Goal: Transaction & Acquisition: Purchase product/service

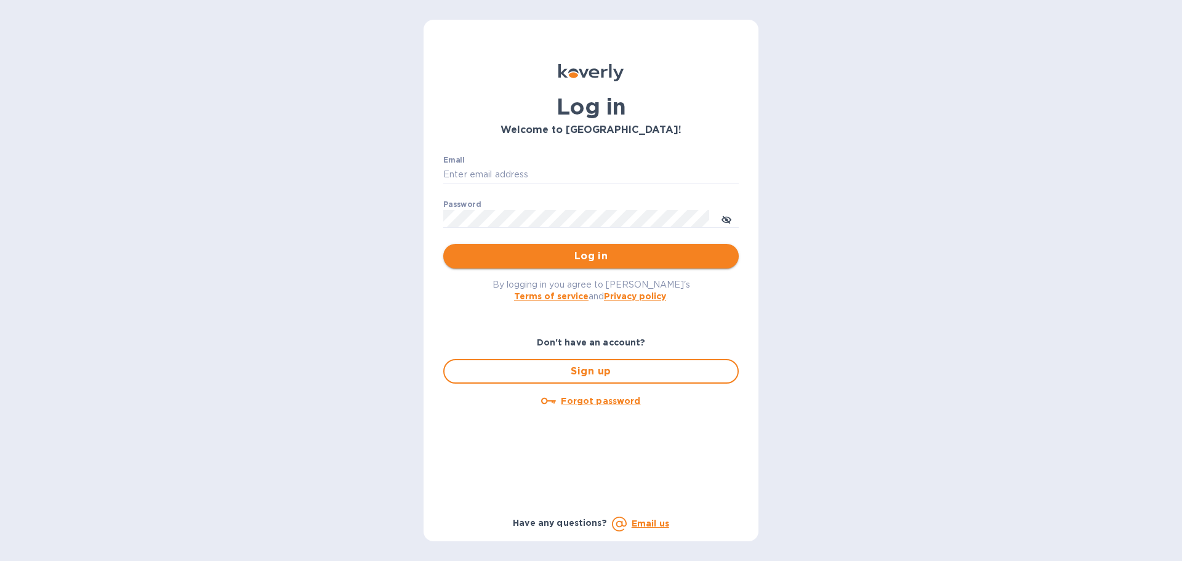
type input "[EMAIL_ADDRESS][DOMAIN_NAME]"
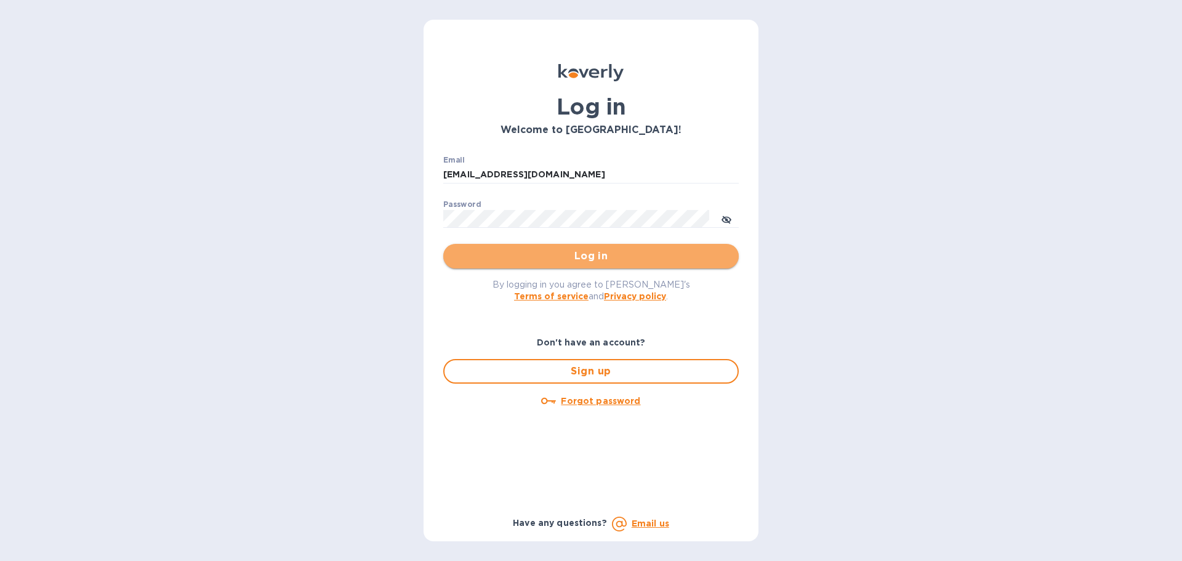
click at [560, 251] on span "Log in" at bounding box center [591, 256] width 276 height 15
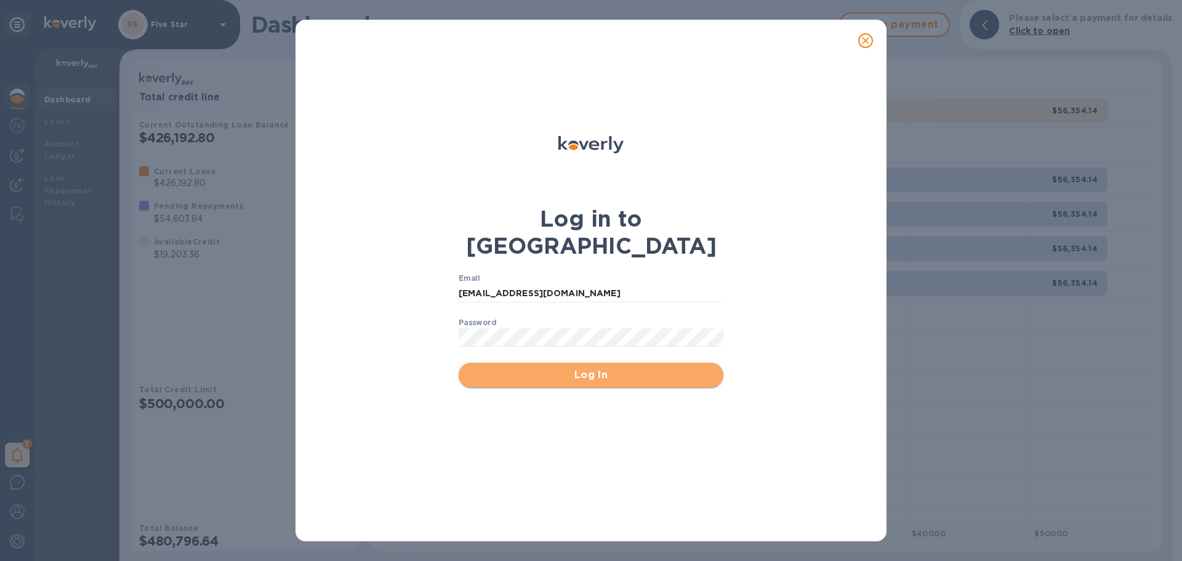
click at [547, 367] on span "Log In" at bounding box center [590, 374] width 245 height 15
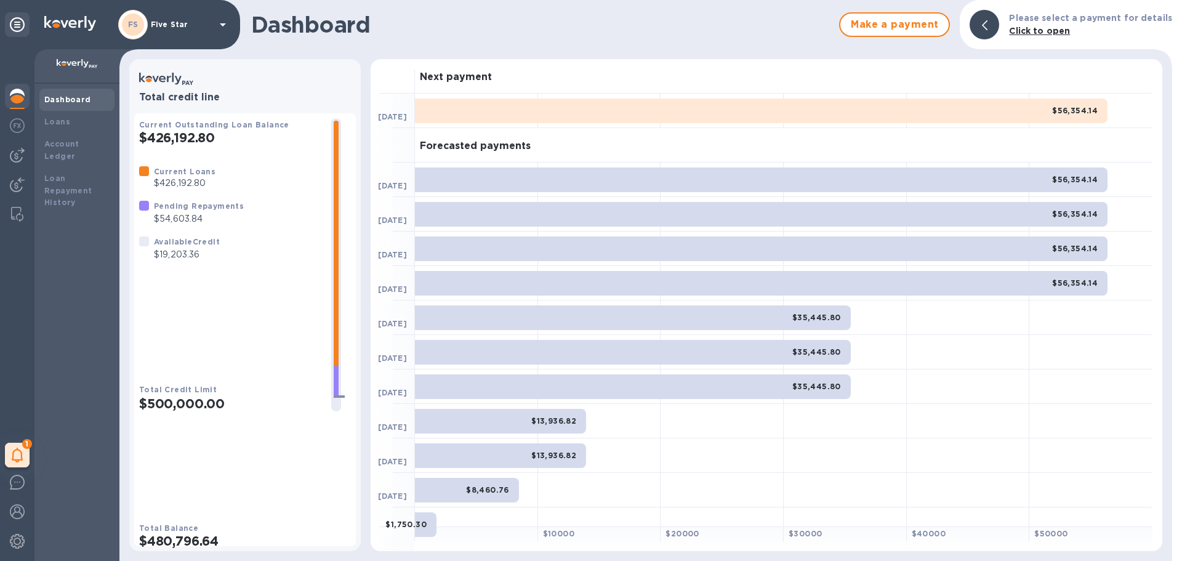
click at [865, 43] on div "Dashboard Make a payment Please select a payment for details Click to open" at bounding box center [645, 24] width 1052 height 49
click at [9, 206] on div at bounding box center [17, 214] width 22 height 25
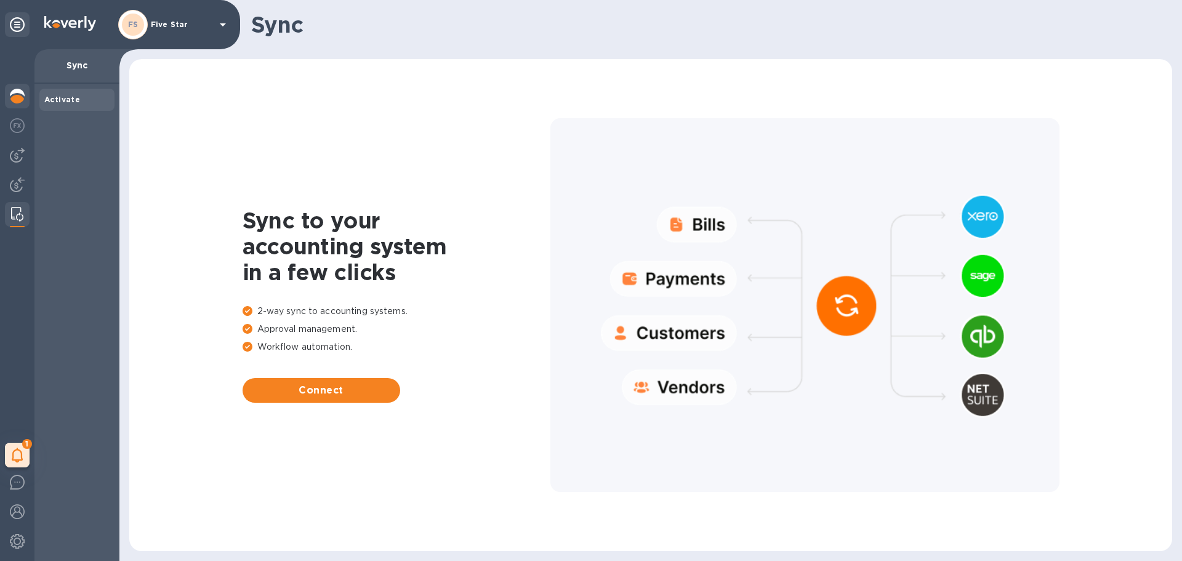
click at [20, 101] on img at bounding box center [17, 96] width 15 height 15
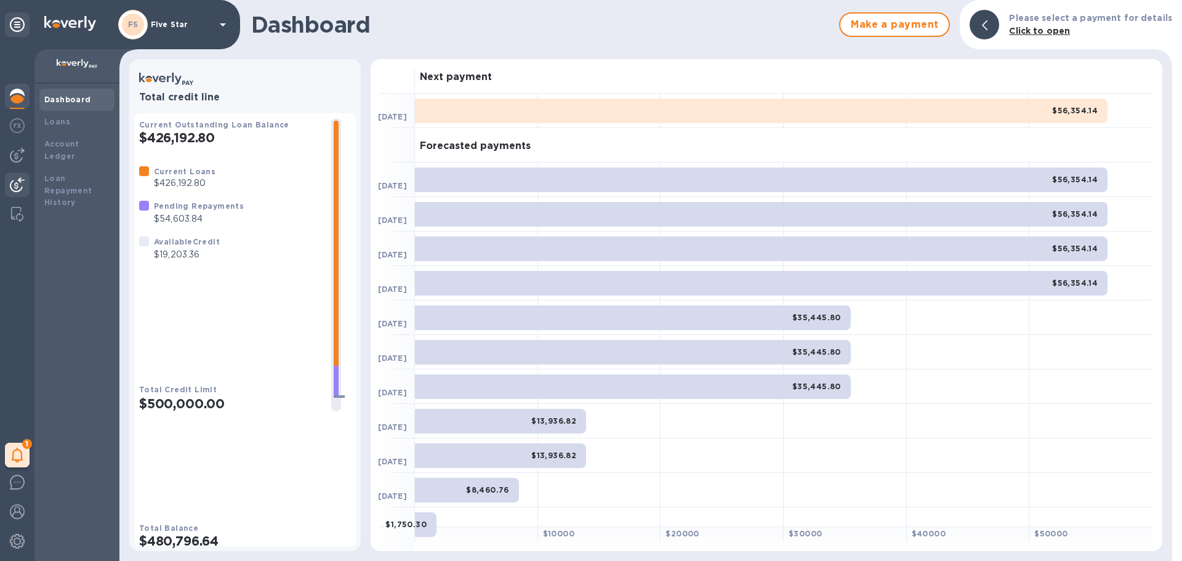
click at [12, 175] on div at bounding box center [17, 185] width 25 height 27
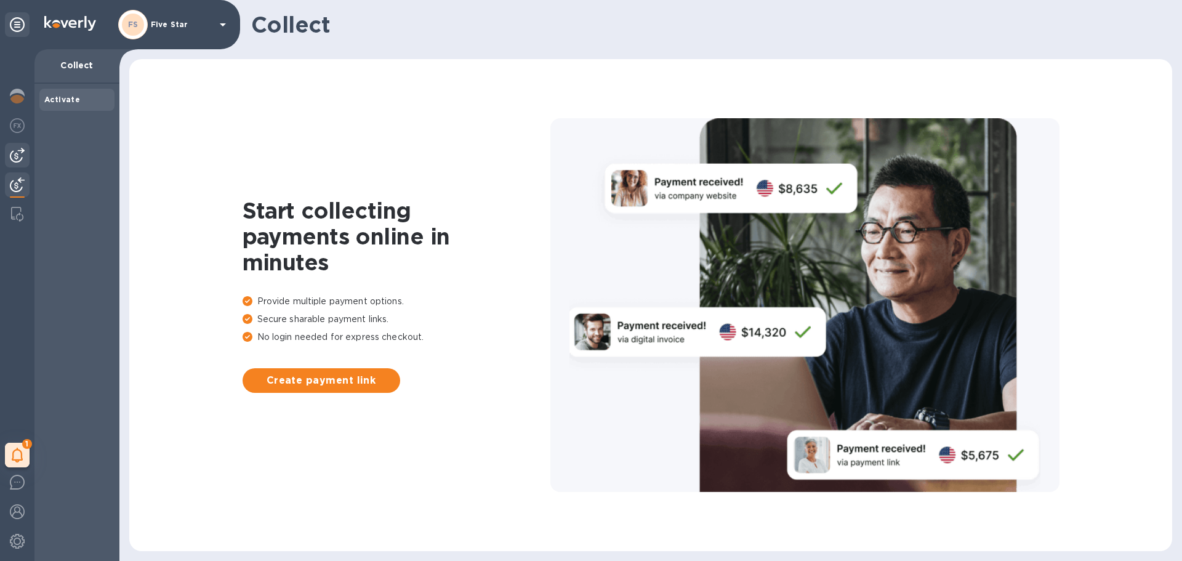
click at [14, 156] on img at bounding box center [17, 155] width 15 height 15
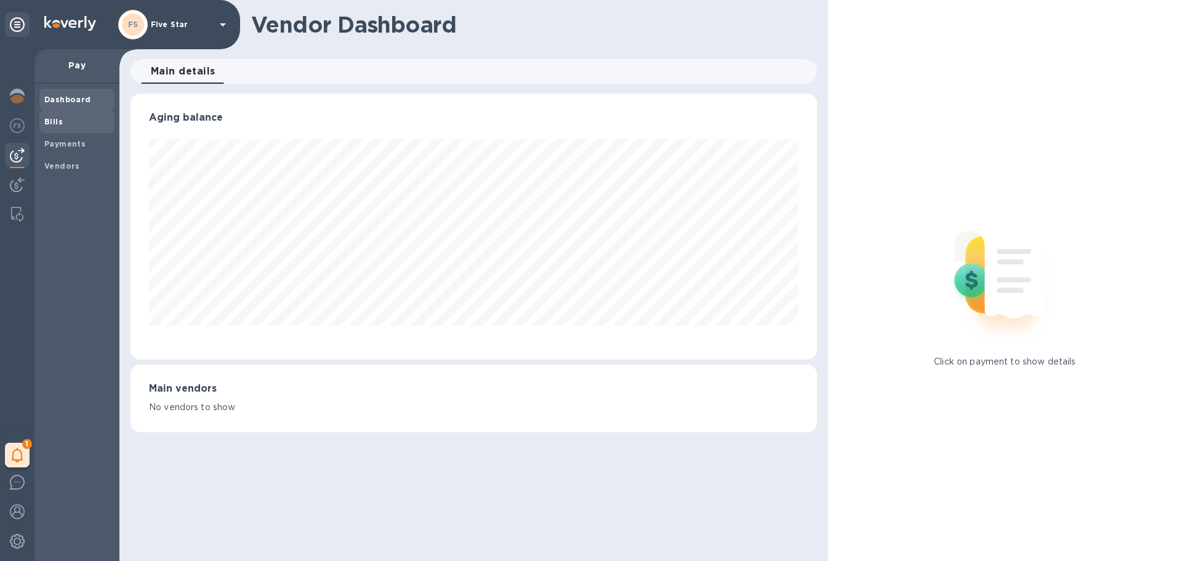
scroll to position [266, 686]
click at [58, 169] on b "Vendors" at bounding box center [62, 165] width 36 height 9
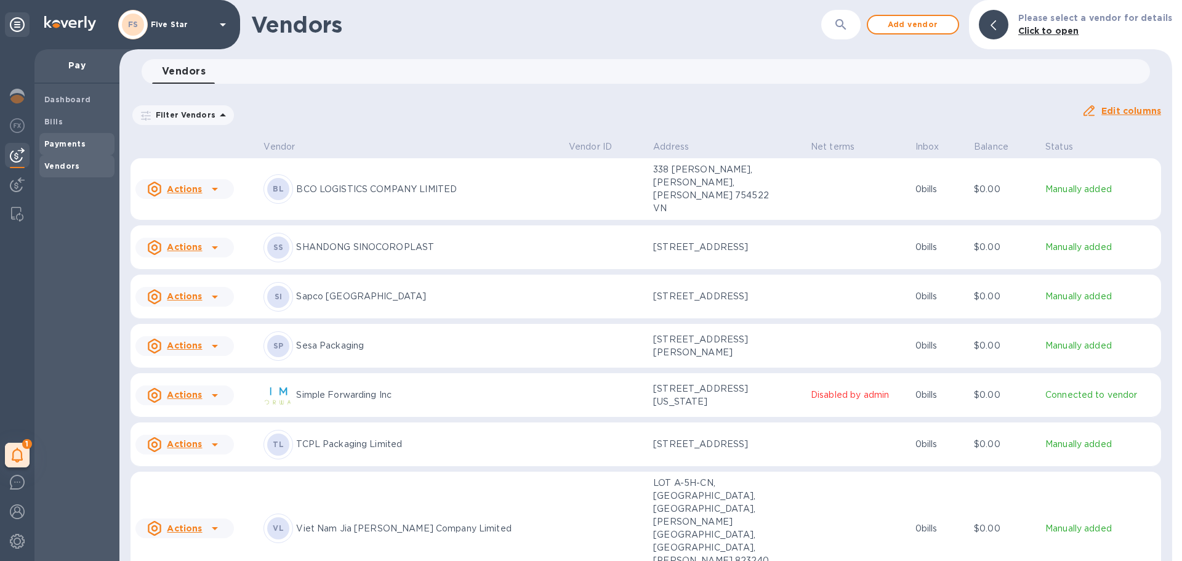
click at [66, 141] on b "Payments" at bounding box center [64, 143] width 41 height 9
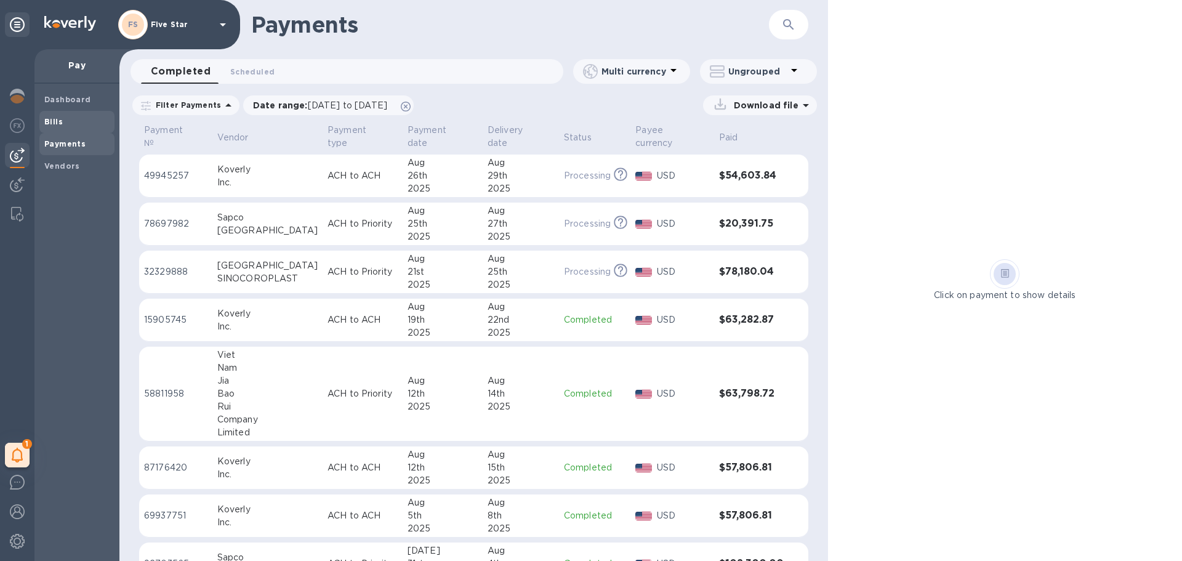
click at [70, 128] on div "Bills" at bounding box center [76, 122] width 75 height 22
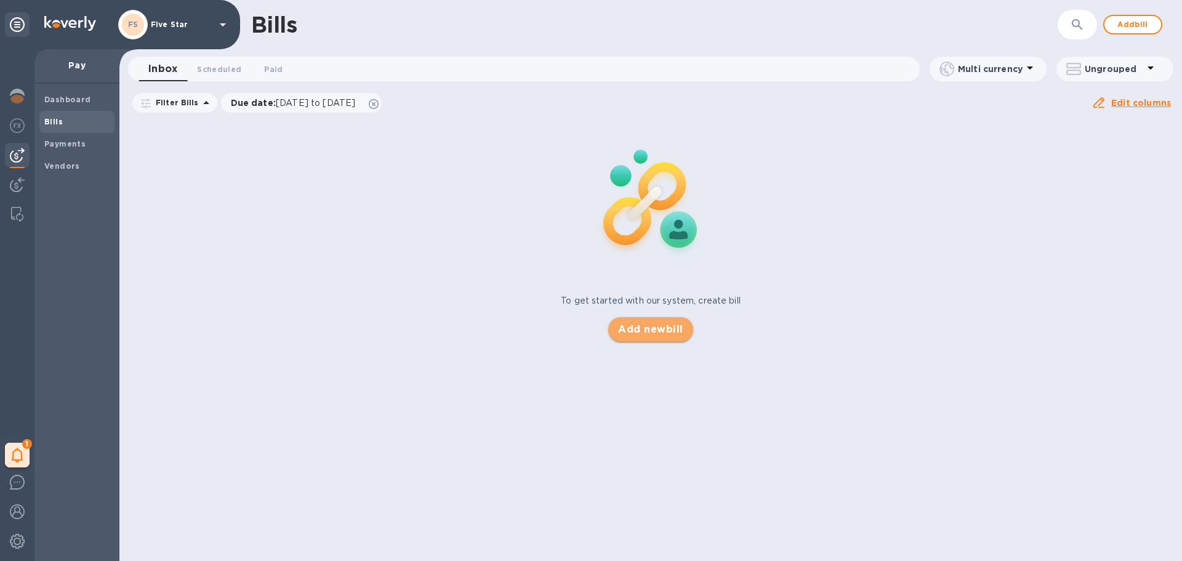
click at [655, 334] on span "Add new bill" at bounding box center [650, 329] width 65 height 15
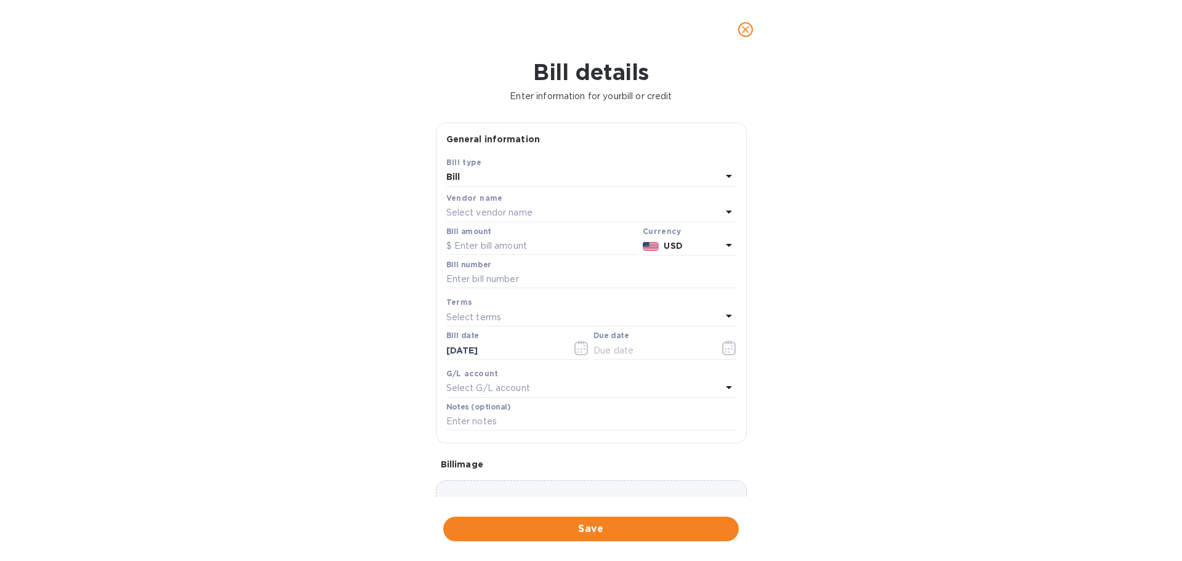
click at [475, 217] on p "Select vendor name" at bounding box center [489, 212] width 86 height 13
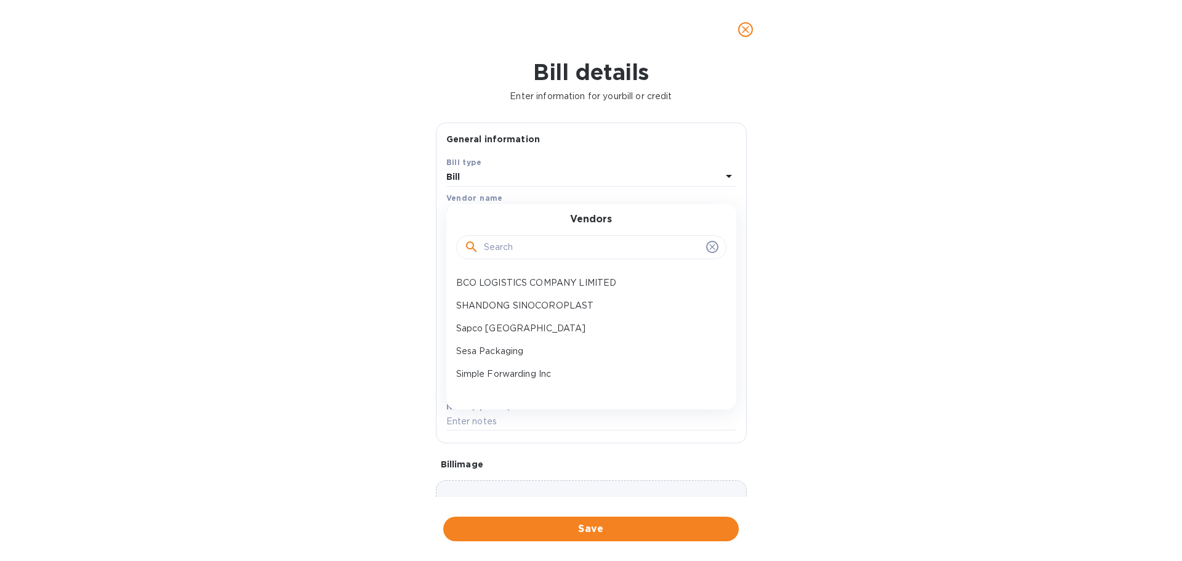
click at [498, 250] on input "text" at bounding box center [592, 247] width 217 height 18
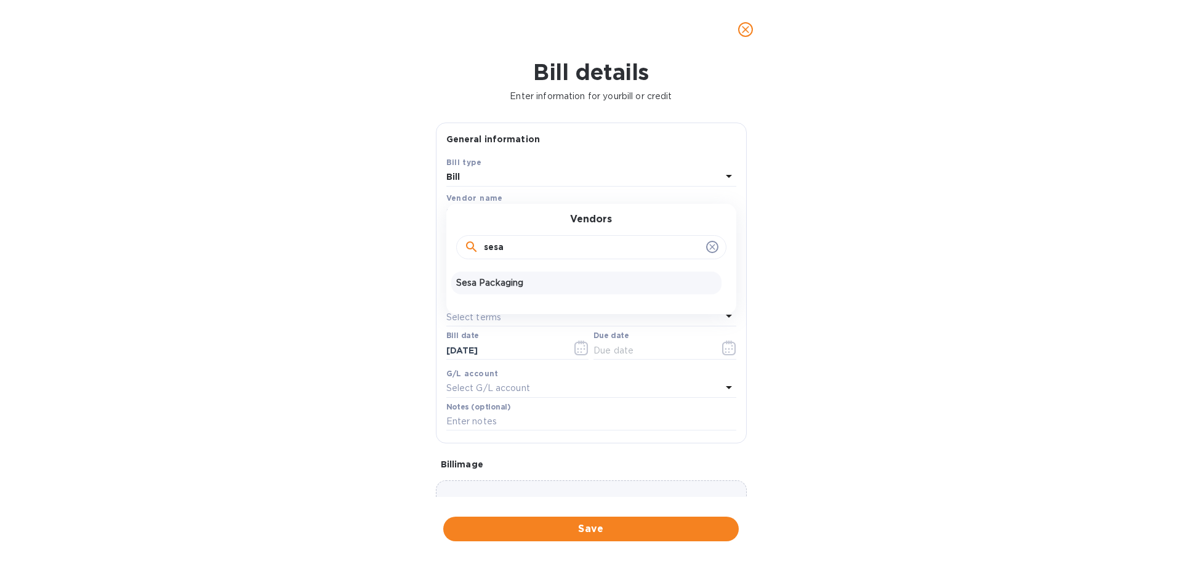
type input "sesa"
click at [476, 284] on p "Sesa Packaging" at bounding box center [586, 282] width 260 height 13
click at [491, 245] on input "text" at bounding box center [541, 246] width 191 height 18
type input "19,102.28"
click at [475, 281] on input "text" at bounding box center [591, 279] width 290 height 18
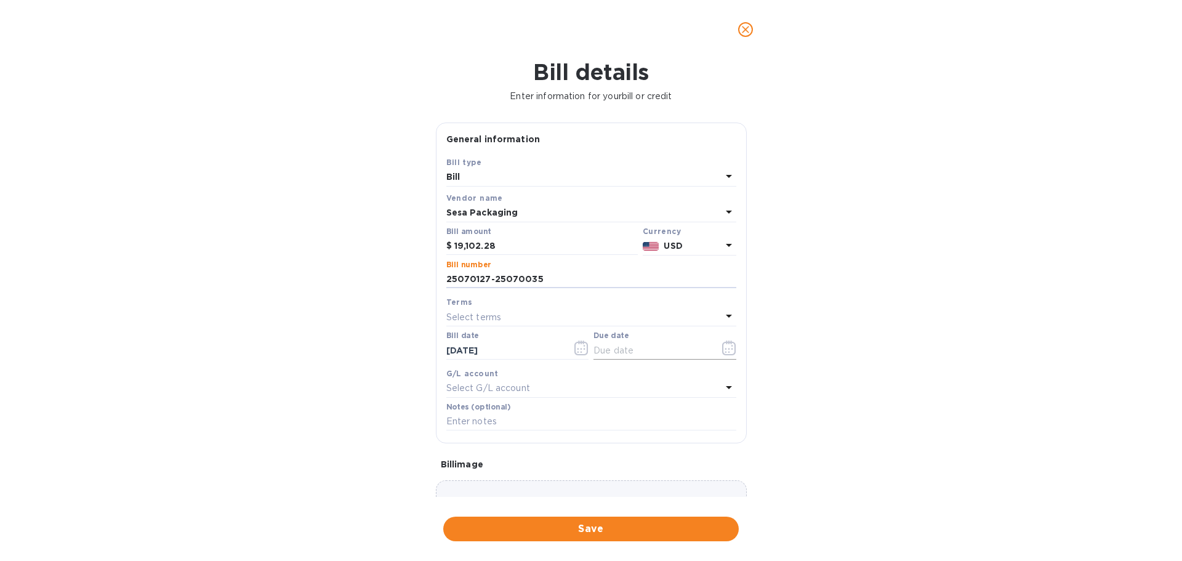
type input "25070127-25070035"
click at [629, 350] on input "text" at bounding box center [651, 350] width 116 height 18
click at [724, 346] on icon "button" at bounding box center [729, 347] width 14 height 15
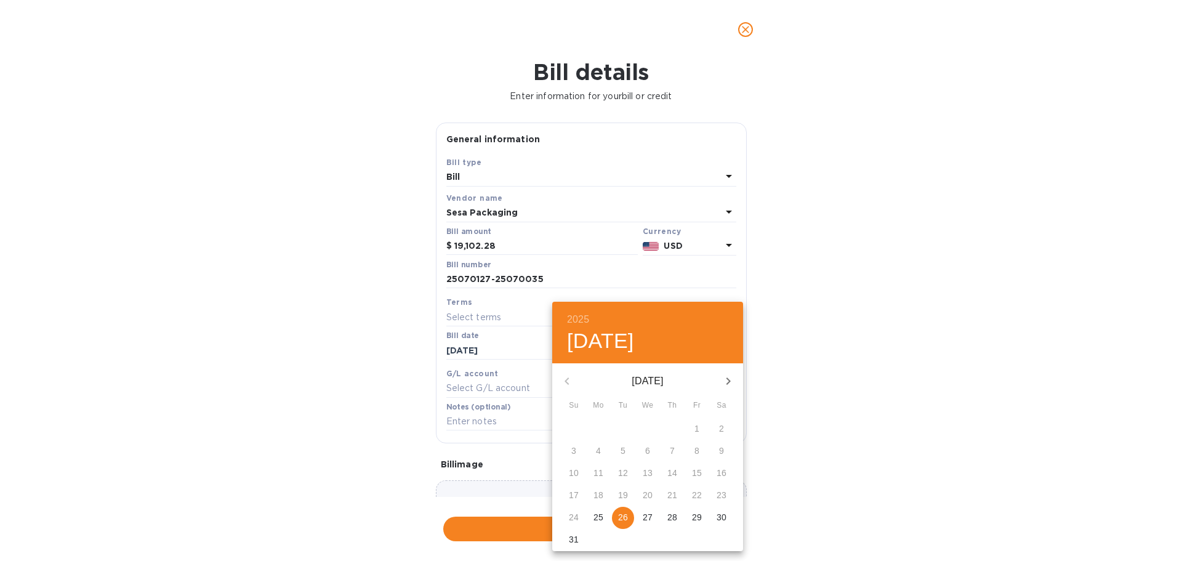
drag, startPoint x: 645, startPoint y: 515, endPoint x: 623, endPoint y: 517, distance: 21.7
click at [623, 517] on div "24 25 26 27 28 29 30" at bounding box center [647, 518] width 191 height 22
click at [623, 517] on p "26" at bounding box center [623, 517] width 10 height 12
type input "[DATE]"
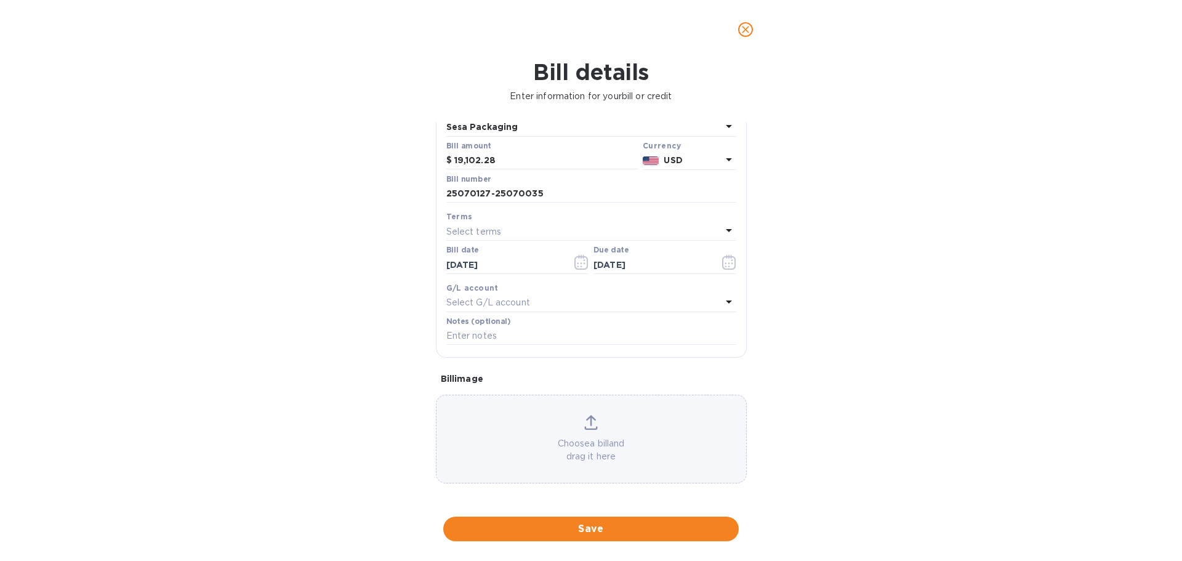
scroll to position [87, 0]
click at [615, 526] on span "Save" at bounding box center [591, 528] width 276 height 15
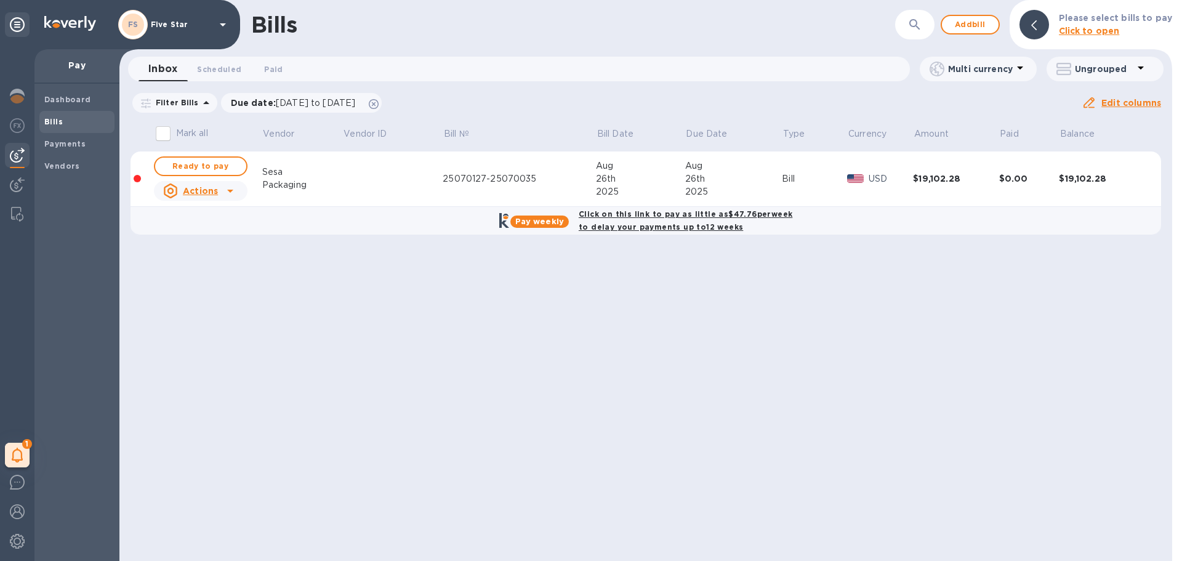
click at [686, 215] on b "Click on this link to pay as little as $47.76 per week to delay your payments u…" at bounding box center [686, 220] width 214 height 22
checkbox input "true"
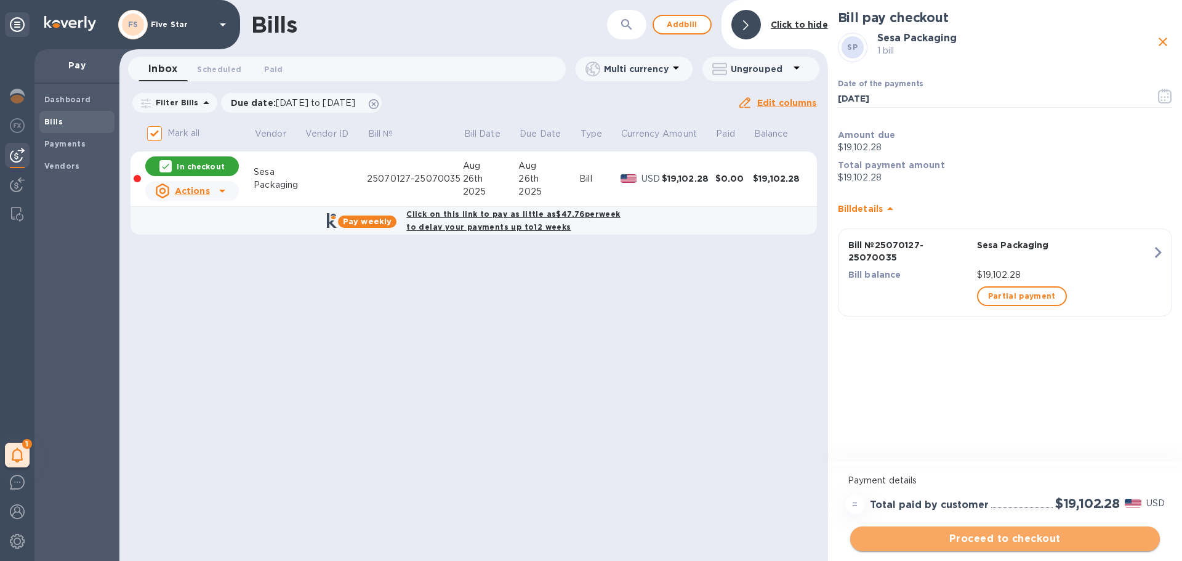
click at [970, 543] on span "Proceed to checkout" at bounding box center [1005, 538] width 290 height 15
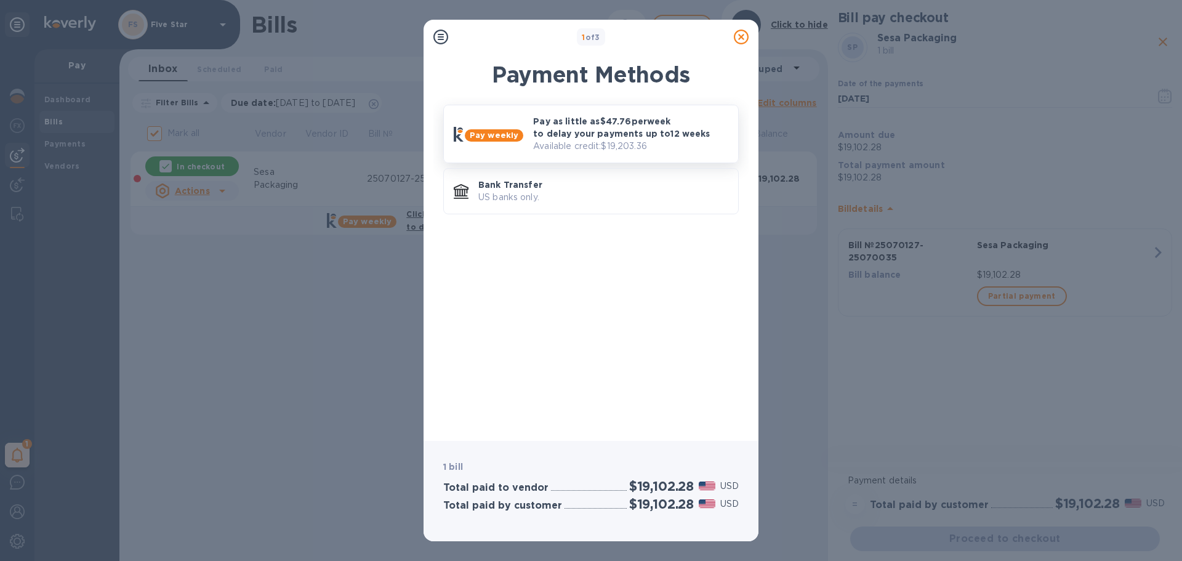
click at [583, 125] on p "Pay as little as $47.76 per week to delay your payments up to 12 weeks" at bounding box center [630, 127] width 195 height 25
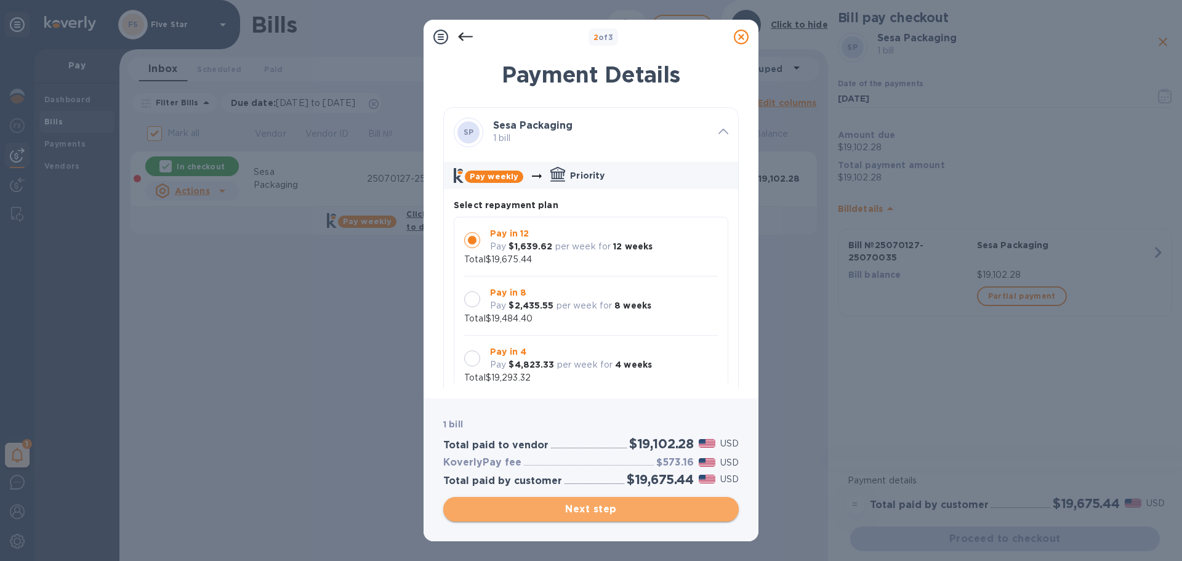
click at [548, 501] on button "Next step" at bounding box center [590, 509] width 295 height 25
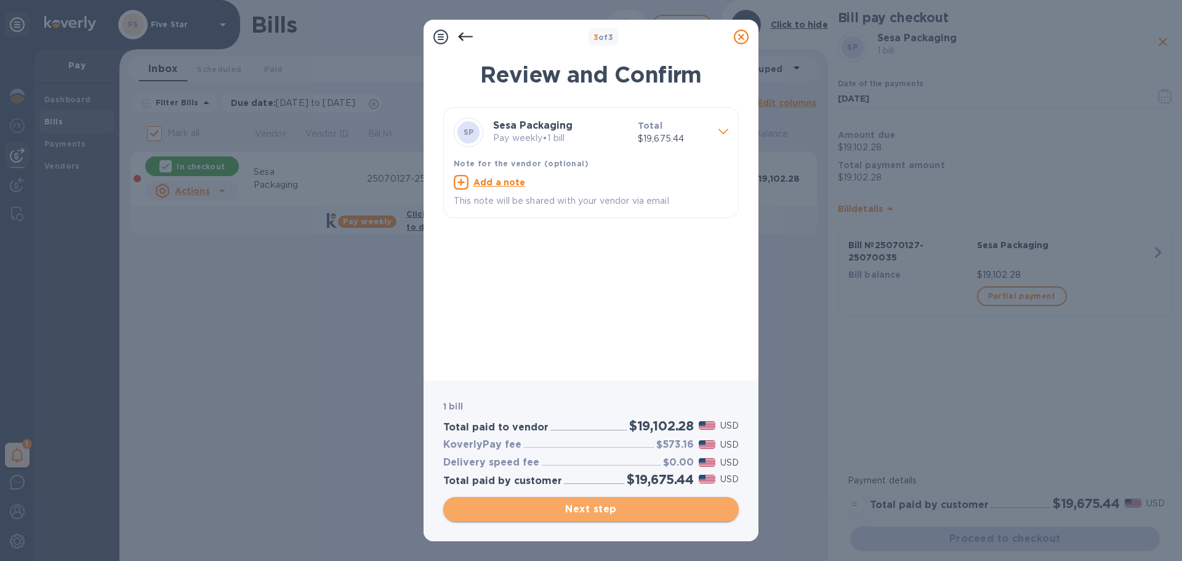
click at [597, 511] on span "Next step" at bounding box center [591, 509] width 276 height 15
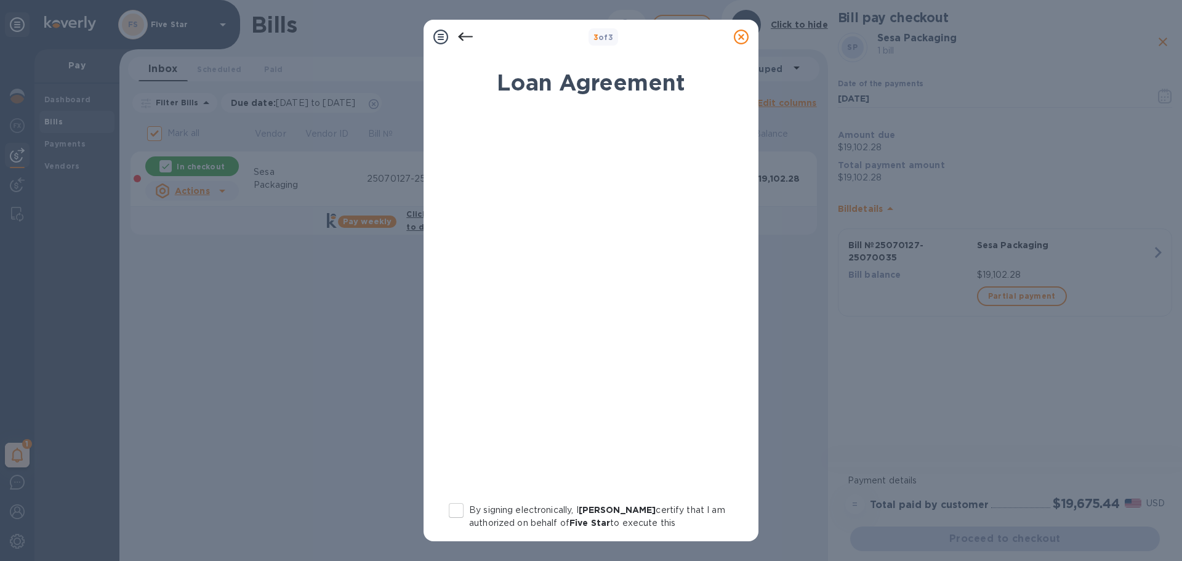
click at [476, 505] on p "By signing electronically, I [PERSON_NAME] certify that I am authorized on beha…" at bounding box center [597, 554] width 256 height 103
click at [469, 505] on input "By signing electronically, I [PERSON_NAME] certify that I am authorized on beha…" at bounding box center [456, 510] width 26 height 26
checkbox input "true"
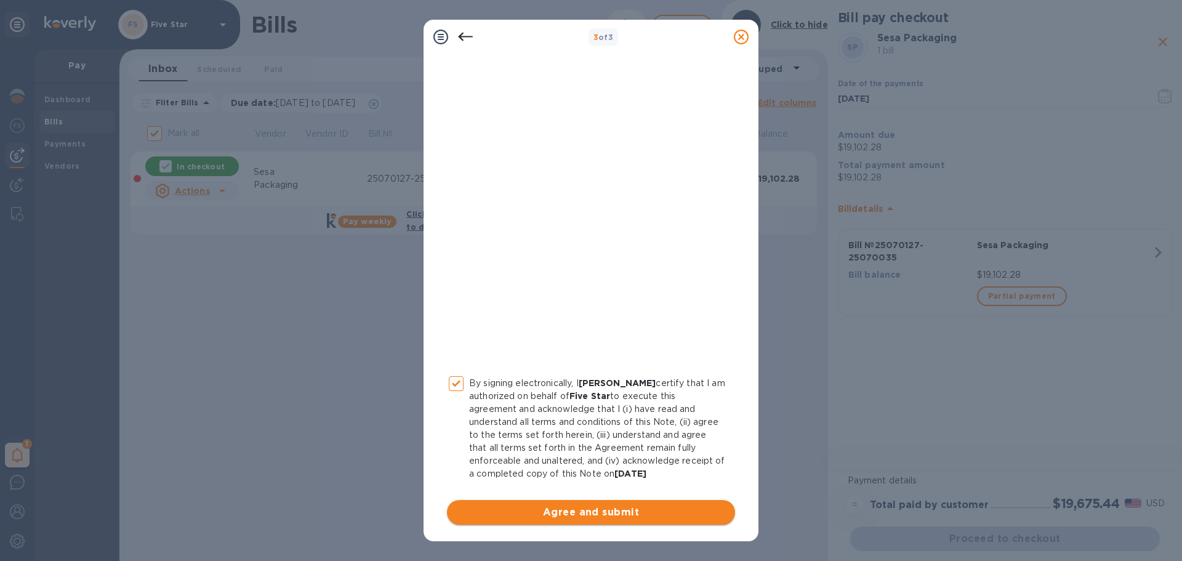
scroll to position [127, 0]
click at [631, 517] on span "Agree and submit" at bounding box center [591, 511] width 268 height 15
